Goal: Find specific page/section: Find specific page/section

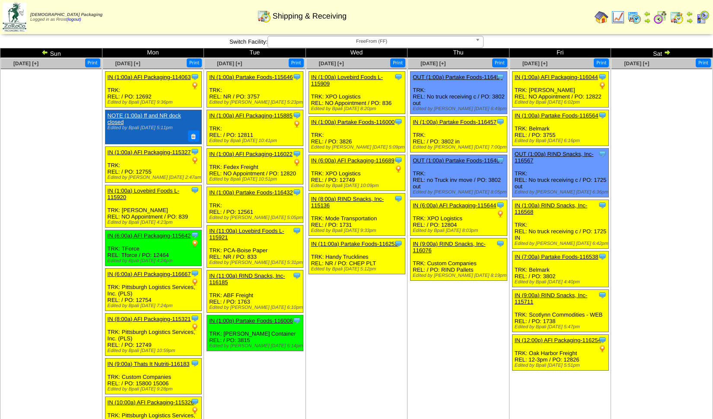
click at [405, 69] on td "Sep 03 [+] Print Clone Item IN (1:00a) Lovebird Foods L-115909 Lovebird Foods L…" at bounding box center [357, 395] width 102 height 674
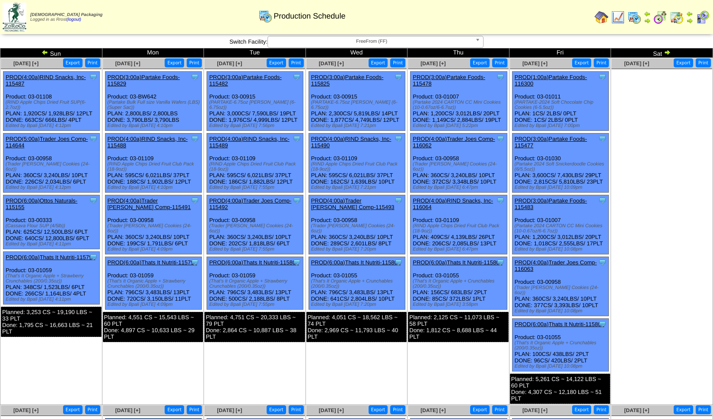
click at [668, 51] on img at bounding box center [667, 52] width 7 height 7
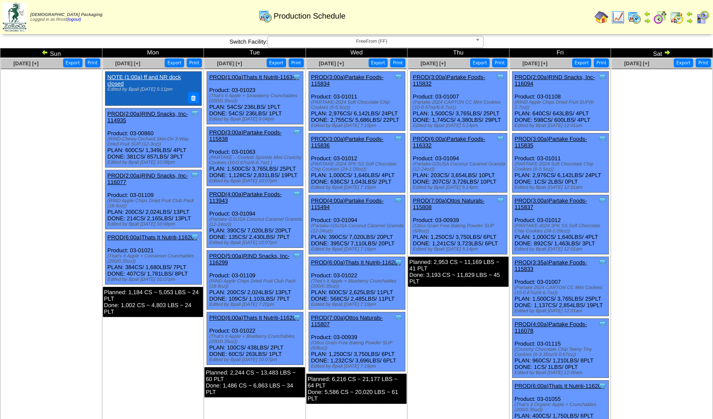
click at [668, 51] on img at bounding box center [667, 52] width 7 height 7
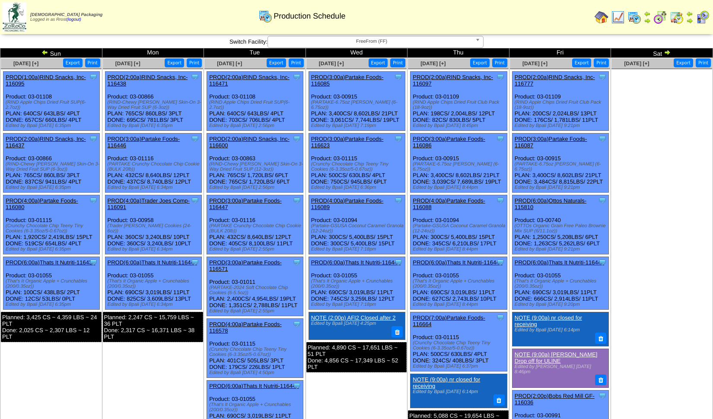
click at [668, 51] on img at bounding box center [667, 52] width 7 height 7
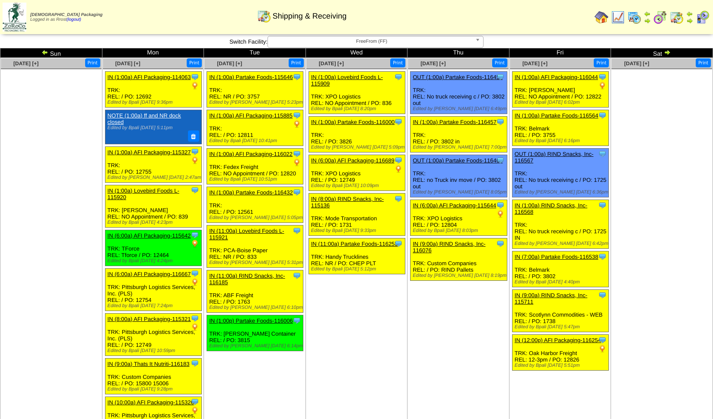
click at [666, 52] on img at bounding box center [667, 52] width 7 height 7
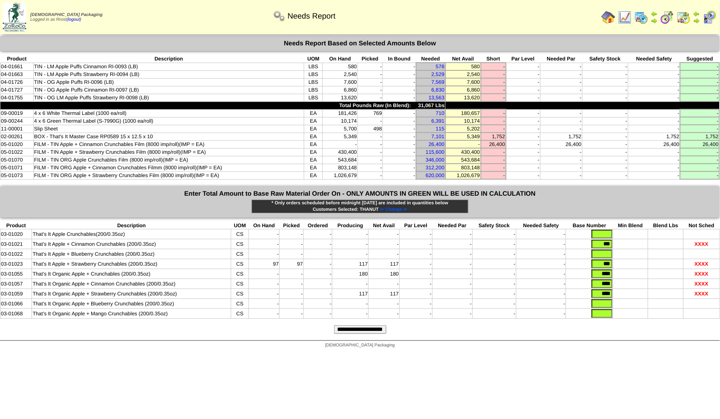
click at [608, 19] on img at bounding box center [609, 17] width 14 height 14
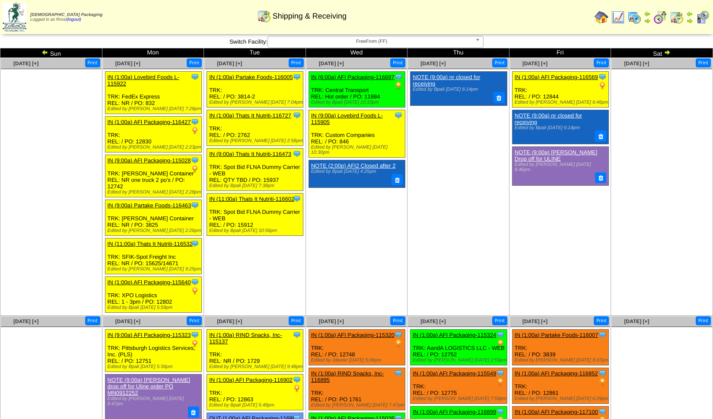
click at [45, 51] on img at bounding box center [45, 52] width 7 height 7
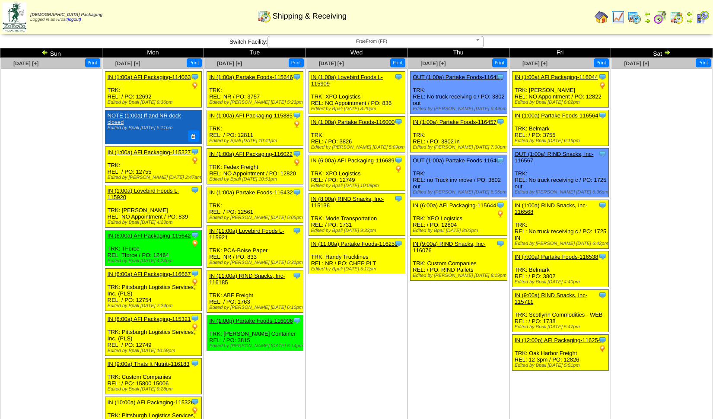
click at [669, 51] on img at bounding box center [667, 52] width 7 height 7
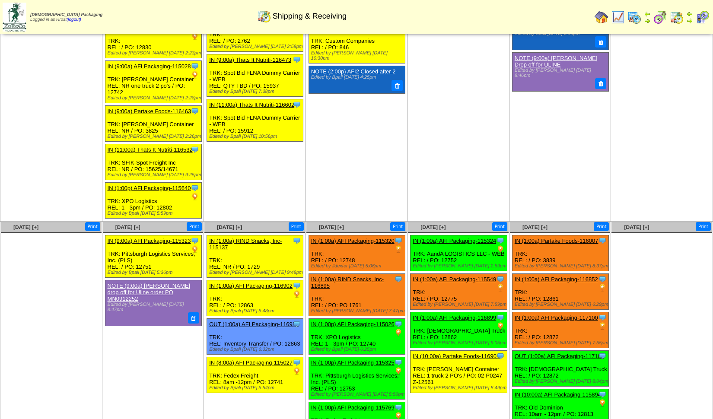
scroll to position [146, 0]
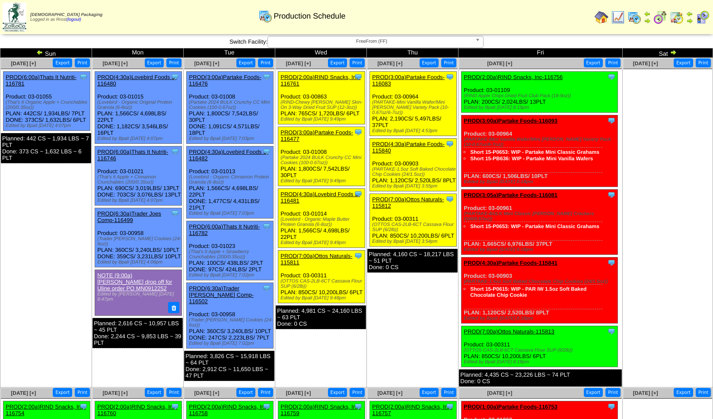
click at [656, 105] on ul at bounding box center [667, 134] width 89 height 130
